Goal: Information Seeking & Learning: Find specific fact

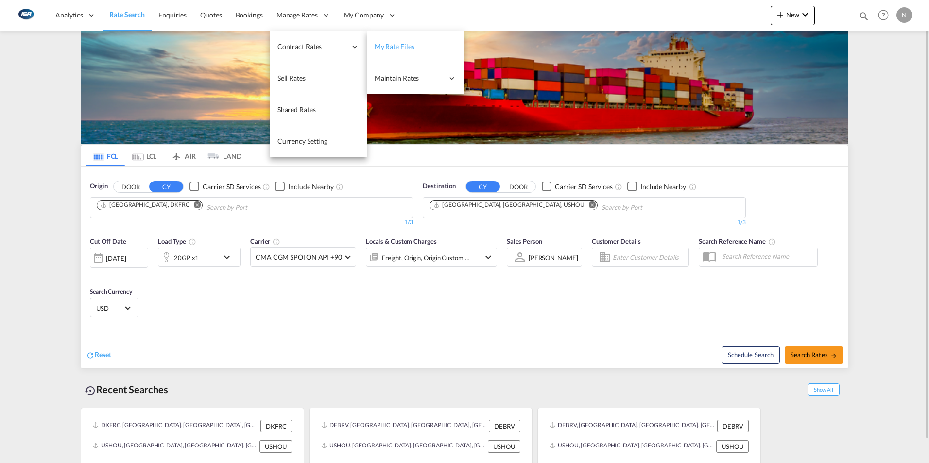
click at [394, 47] on span "My Rate Files" at bounding box center [395, 46] width 40 height 8
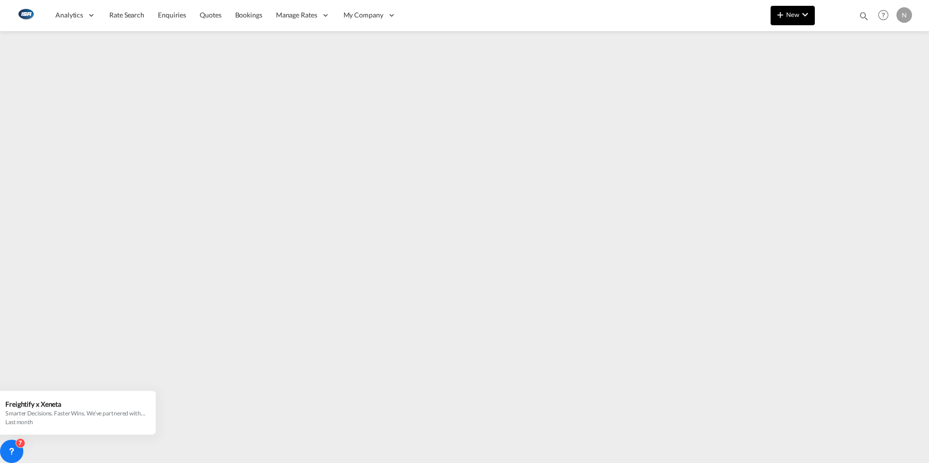
click at [802, 11] on md-icon "icon-chevron-down" at bounding box center [805, 15] width 12 height 12
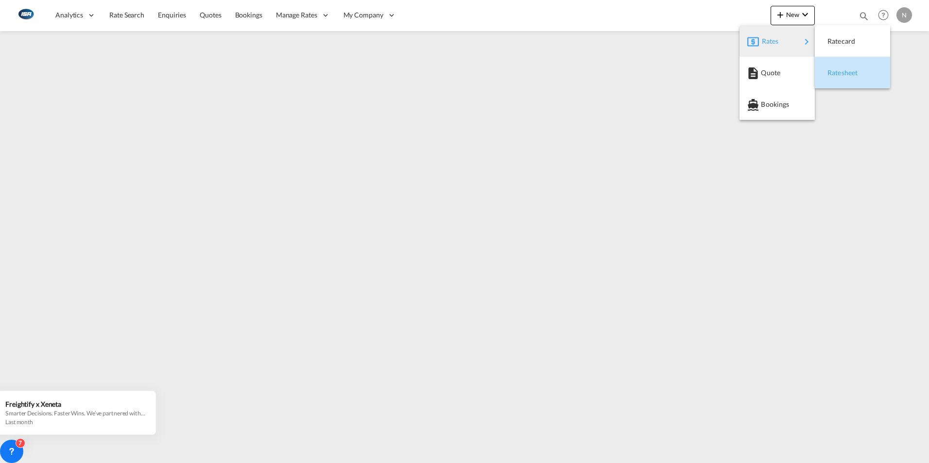
click at [838, 72] on span "Ratesheet" at bounding box center [832, 72] width 11 height 19
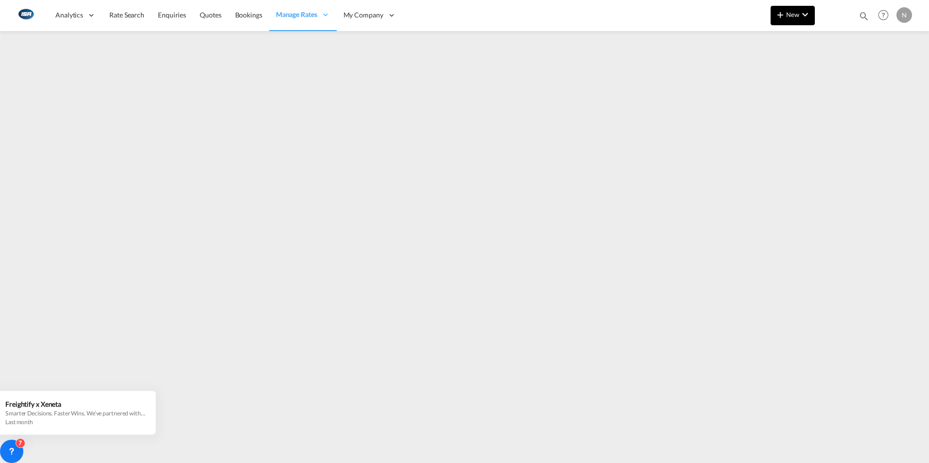
click at [802, 13] on md-icon "icon-chevron-down" at bounding box center [805, 15] width 12 height 12
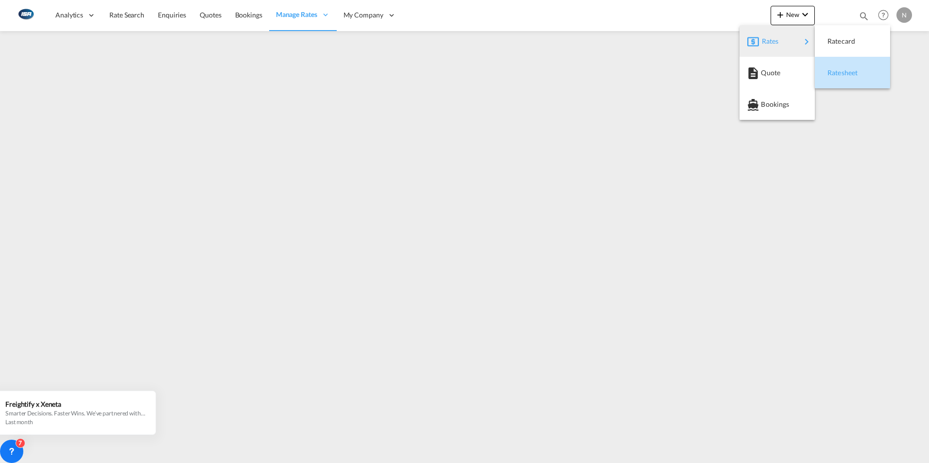
click at [838, 75] on span "Ratesheet" at bounding box center [832, 72] width 11 height 19
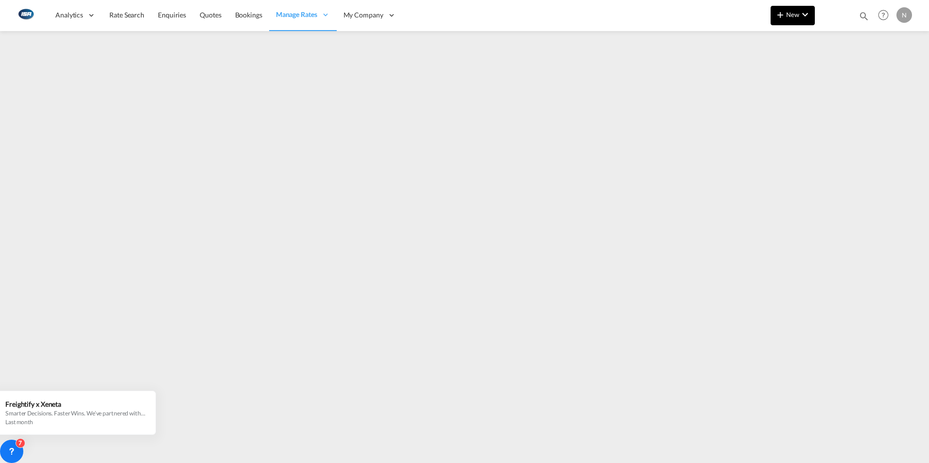
click at [805, 12] on md-icon "icon-chevron-down" at bounding box center [805, 15] width 12 height 12
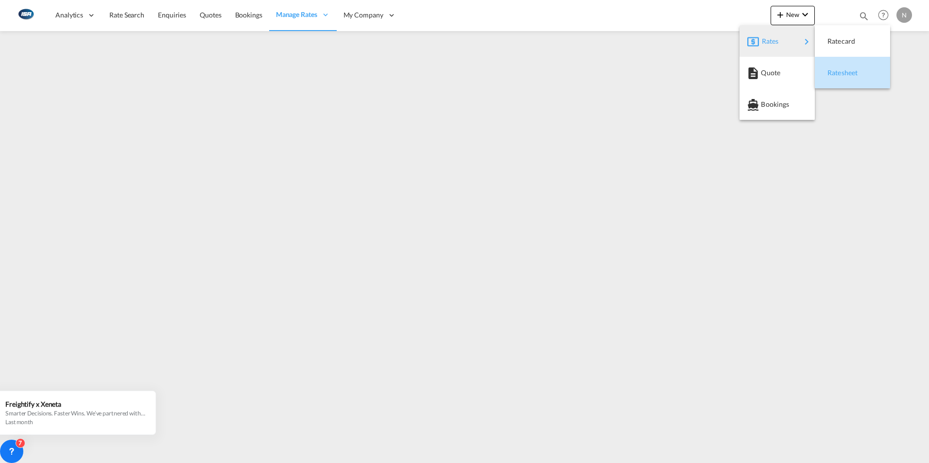
click at [838, 69] on span "Ratesheet" at bounding box center [832, 72] width 11 height 19
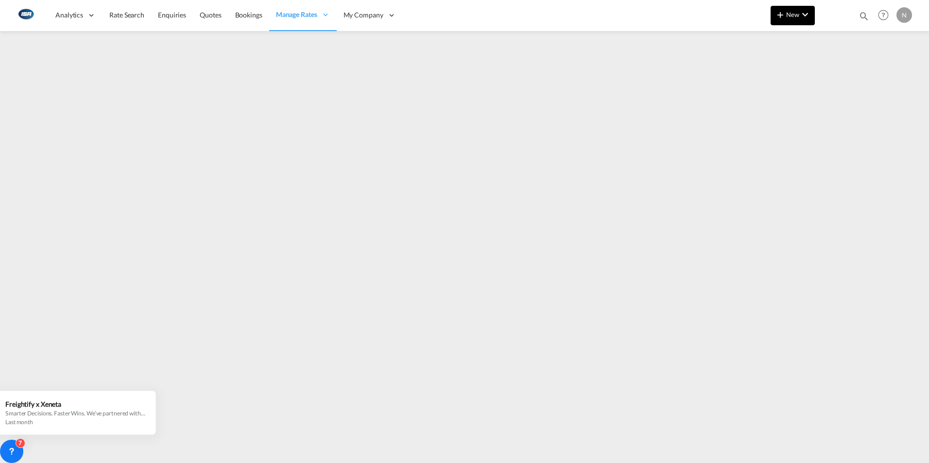
click at [806, 20] on button "New" at bounding box center [792, 15] width 44 height 19
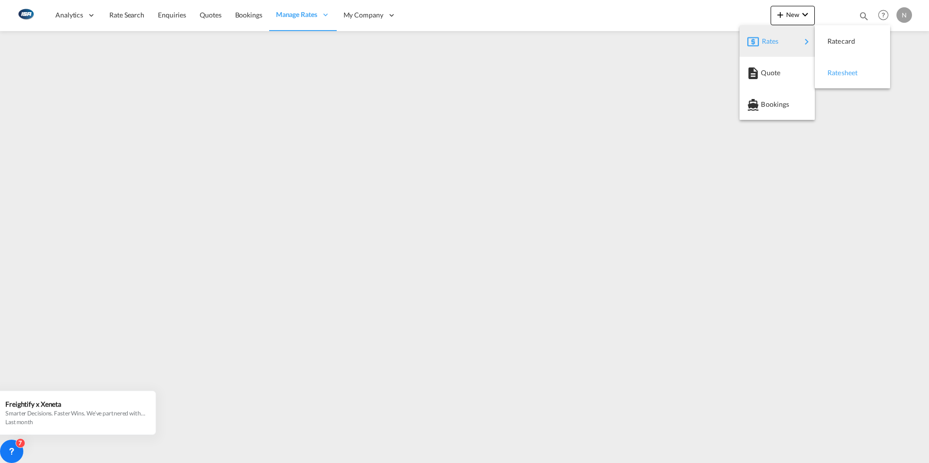
click at [838, 74] on span "Ratesheet" at bounding box center [832, 72] width 11 height 19
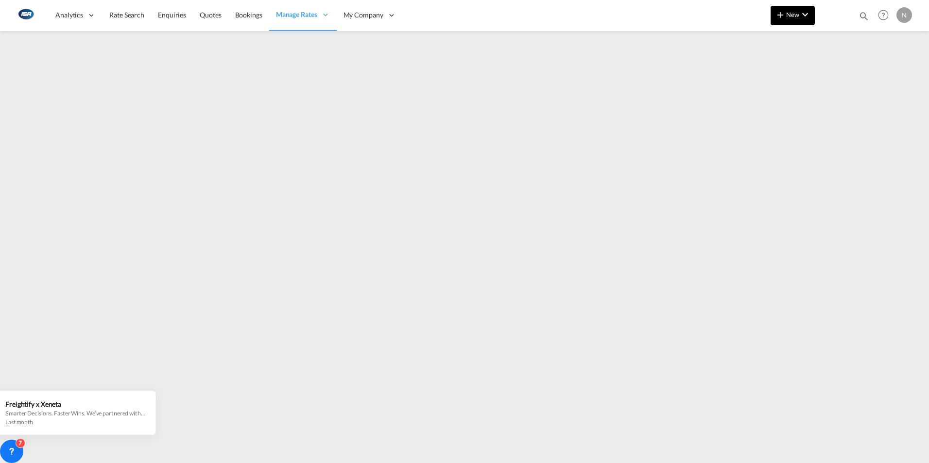
click at [809, 18] on md-icon "icon-chevron-down" at bounding box center [805, 15] width 12 height 12
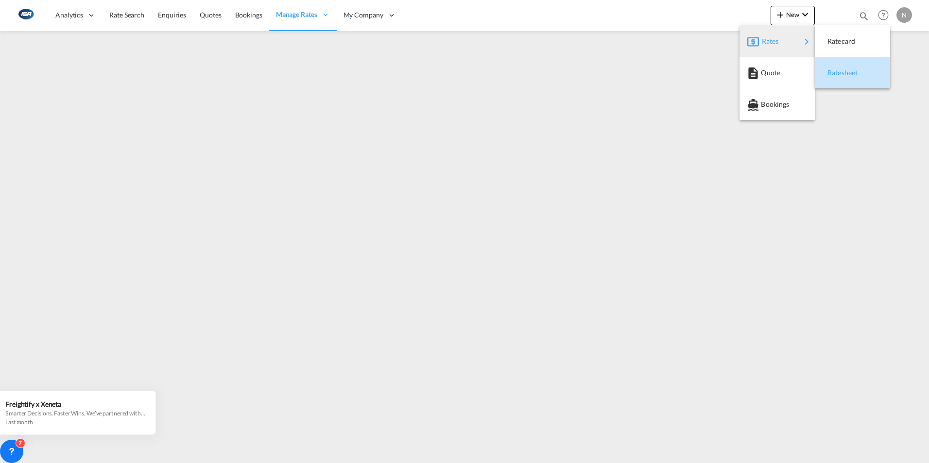
click at [836, 77] on span "Ratesheet" at bounding box center [832, 72] width 11 height 19
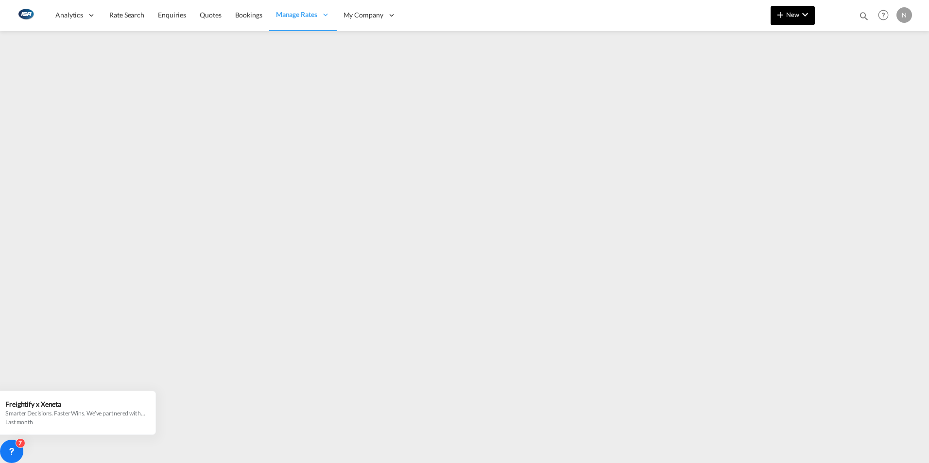
click at [803, 17] on md-icon "icon-chevron-down" at bounding box center [805, 15] width 12 height 12
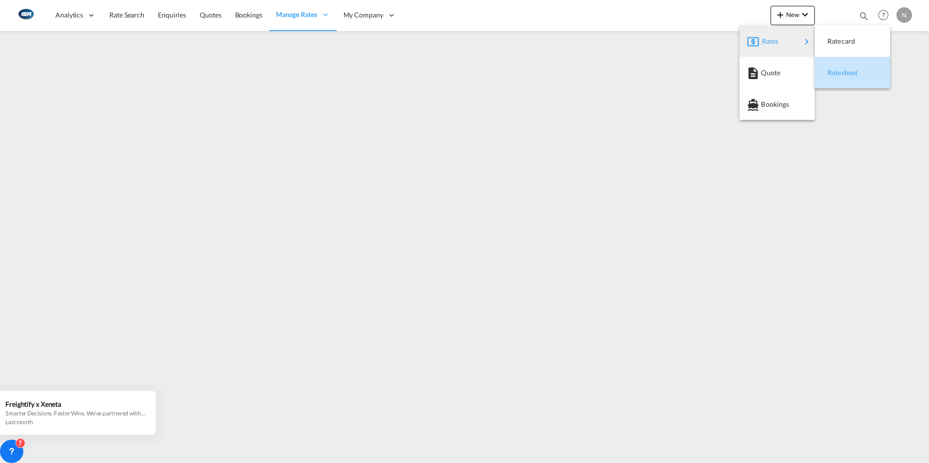
click at [859, 75] on div "Ratesheet" at bounding box center [845, 73] width 36 height 24
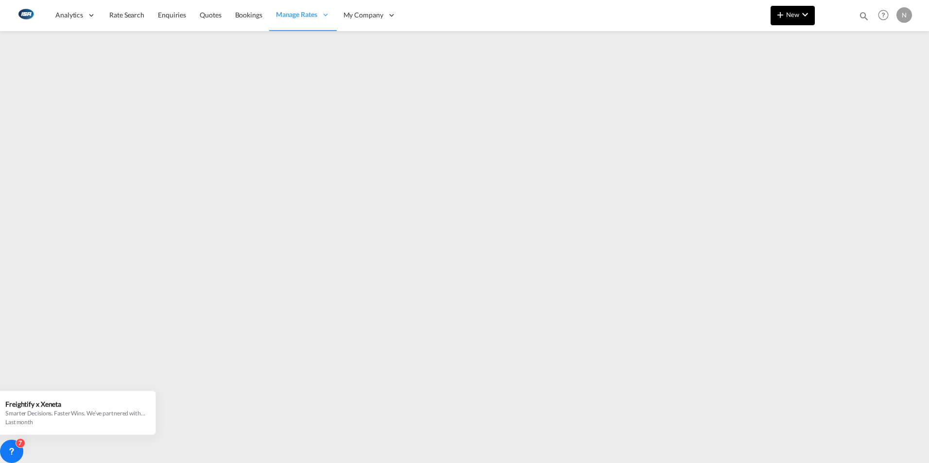
click at [806, 15] on md-icon "icon-chevron-down" at bounding box center [805, 15] width 12 height 12
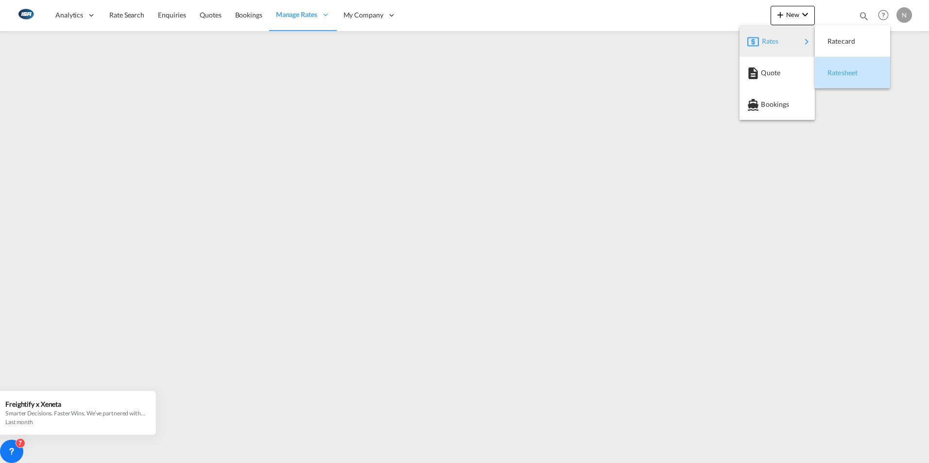
click at [838, 75] on span "Ratesheet" at bounding box center [832, 72] width 11 height 19
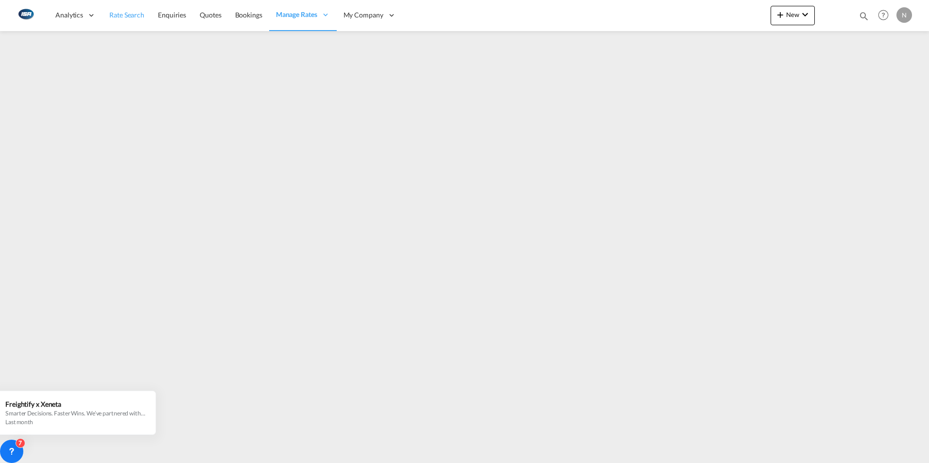
click at [122, 16] on span "Rate Search" at bounding box center [126, 15] width 35 height 8
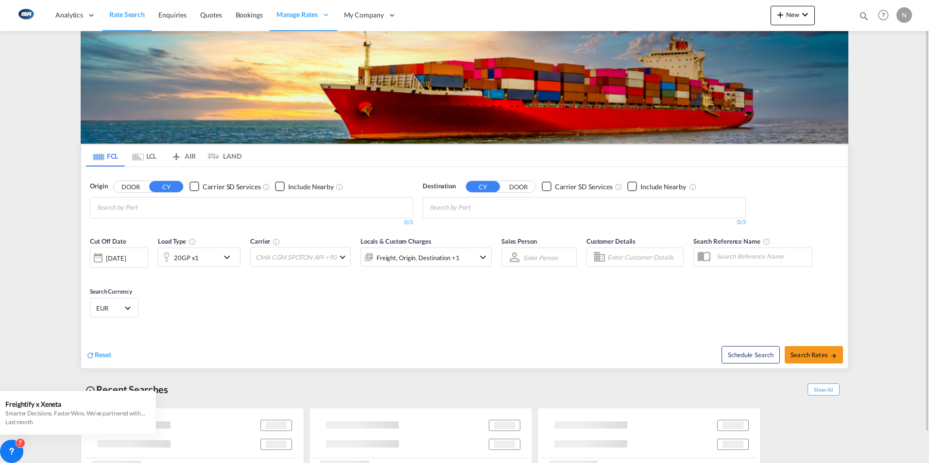
click at [133, 213] on input "Chips input." at bounding box center [143, 208] width 92 height 16
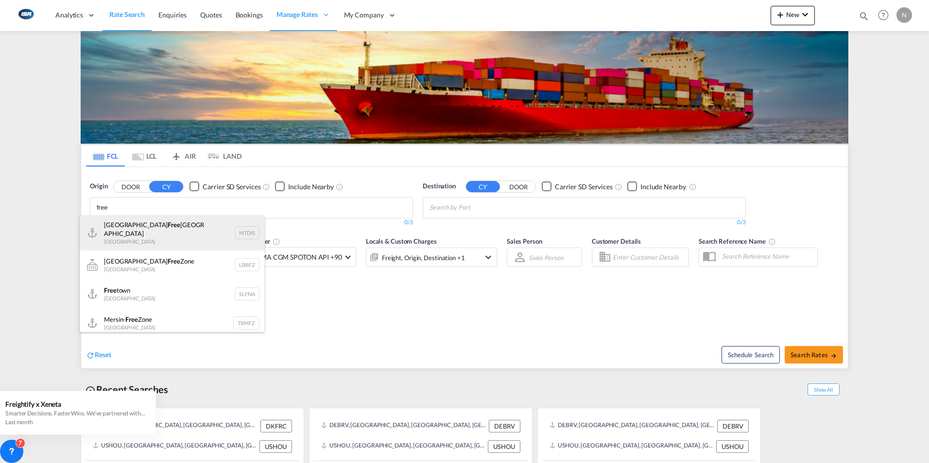
type input "free"
click at [110, 229] on div "[GEOGRAPHIC_DATA] Free [GEOGRAPHIC_DATA] [GEOGRAPHIC_DATA] MTDIS" at bounding box center [172, 233] width 185 height 35
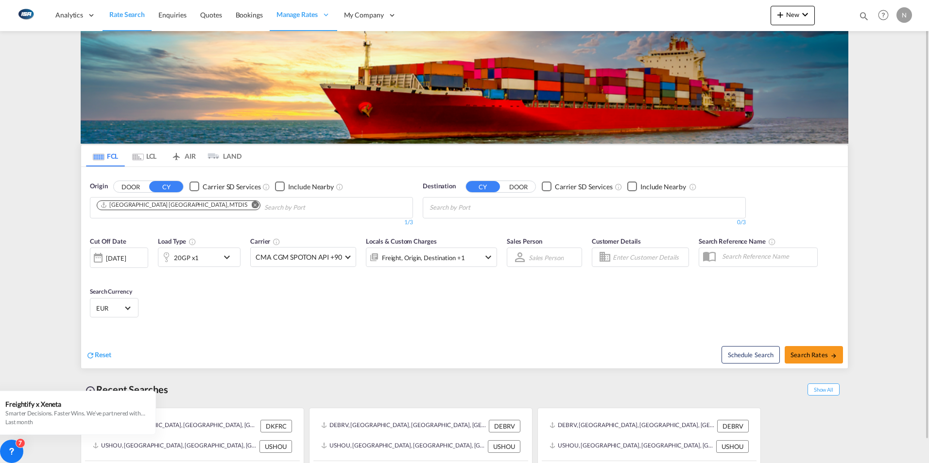
click at [252, 203] on md-icon "Remove" at bounding box center [255, 204] width 7 height 7
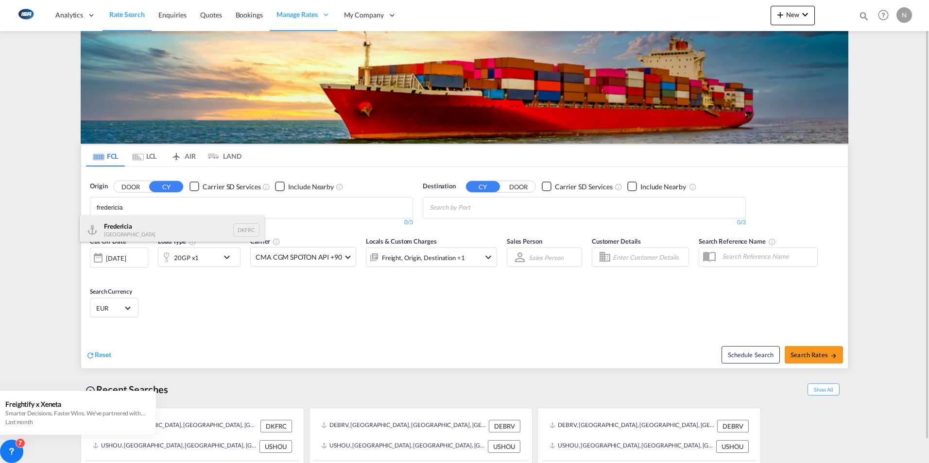
type input "fredericia"
click at [120, 225] on div "Fredericia [GEOGRAPHIC_DATA] DKFRC" at bounding box center [172, 230] width 185 height 29
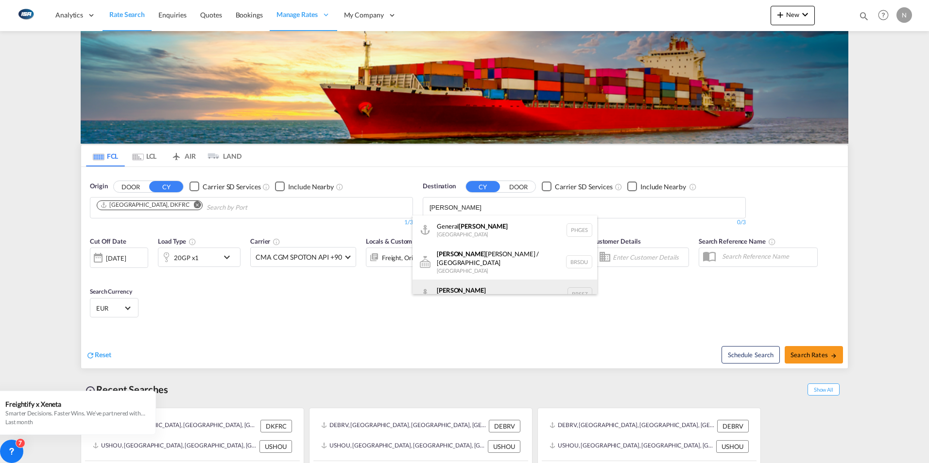
type input "[PERSON_NAME]"
click at [440, 282] on div "[PERSON_NAME] [GEOGRAPHIC_DATA] BRSSZ" at bounding box center [504, 294] width 185 height 29
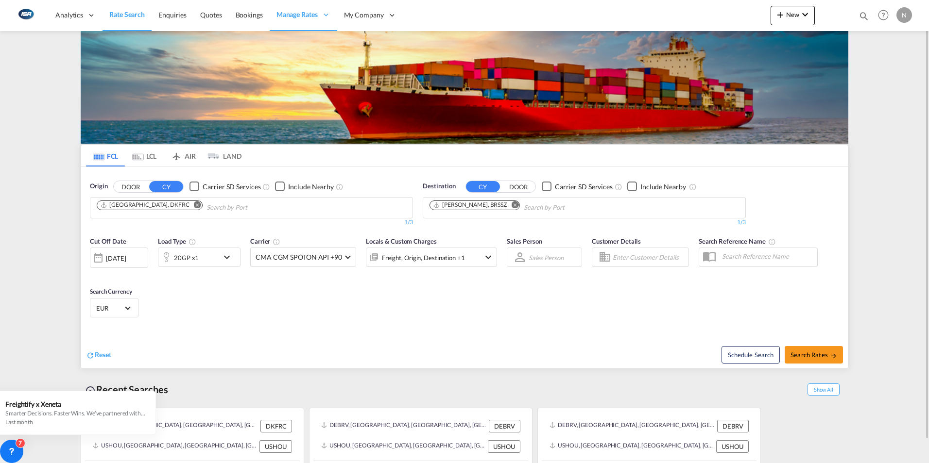
click at [492, 254] on md-icon "icon-chevron-down" at bounding box center [488, 258] width 12 height 12
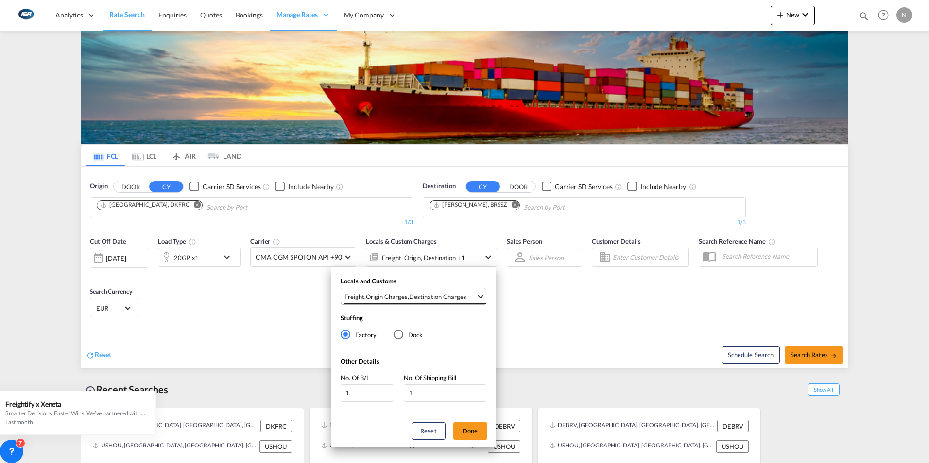
click at [478, 293] on md-select-value "Freight , Origin Charges , Destination Charges" at bounding box center [414, 297] width 142 height 16
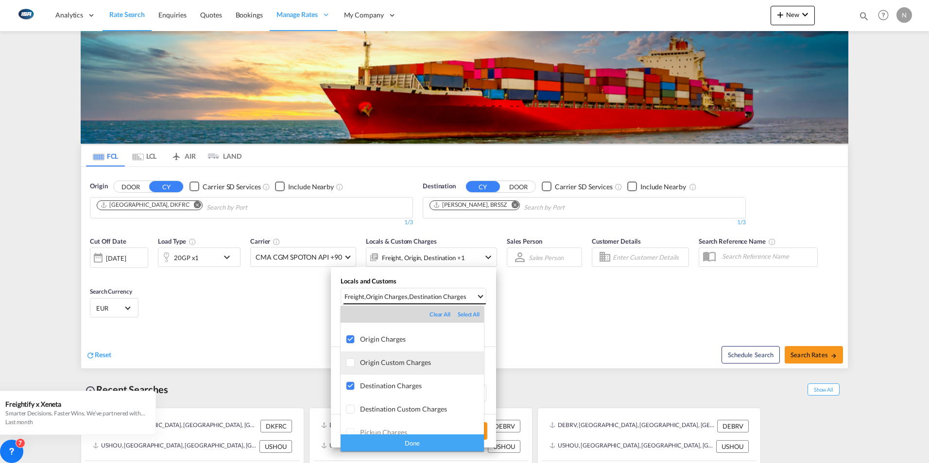
scroll to position [3, 0]
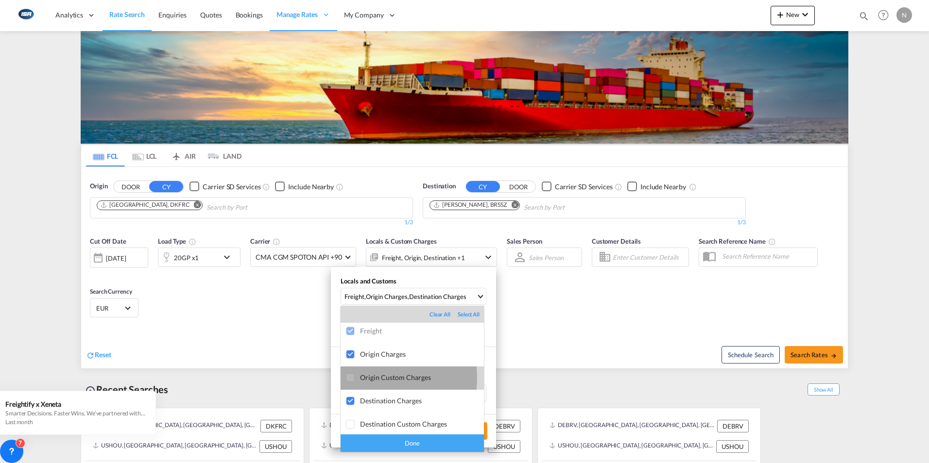
click at [350, 378] on div at bounding box center [351, 379] width 10 height 10
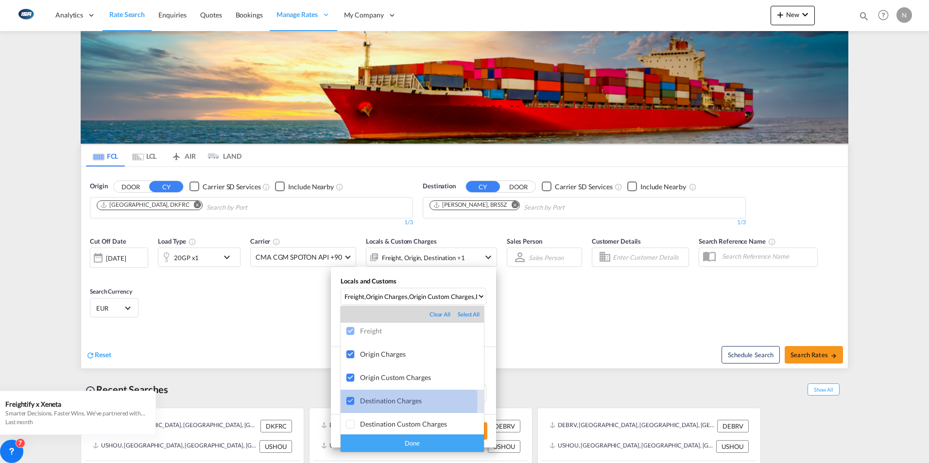
click at [349, 403] on div at bounding box center [351, 402] width 10 height 10
click at [409, 441] on div "Done" at bounding box center [412, 443] width 143 height 17
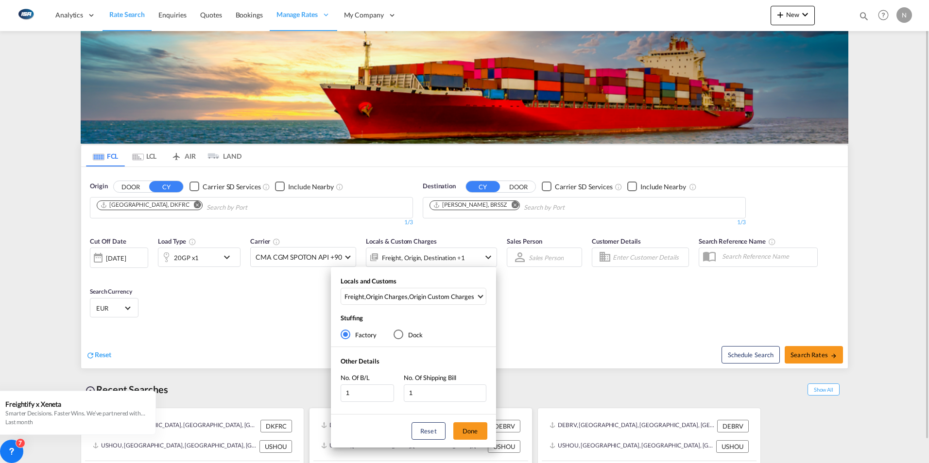
click at [472, 432] on button "Done" at bounding box center [470, 431] width 34 height 17
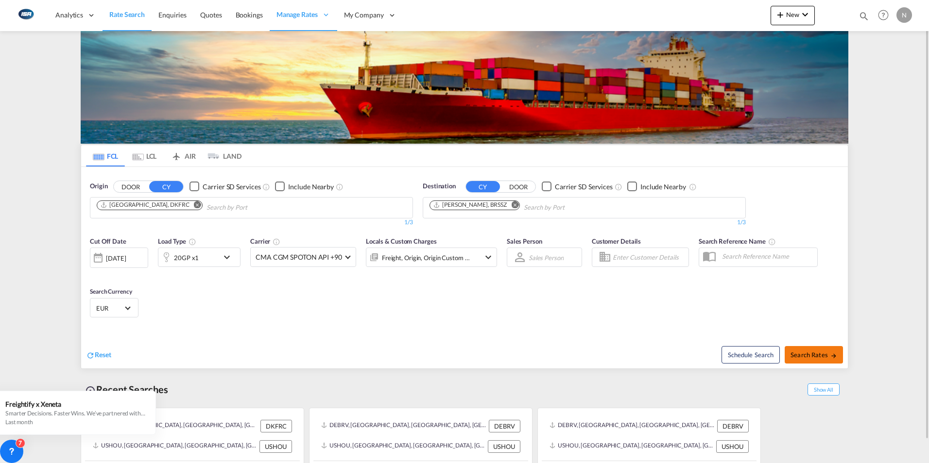
click at [812, 358] on span "Search Rates" at bounding box center [813, 355] width 47 height 8
type input "DKFRC to BRSSZ / [DATE]"
